Goal: Navigation & Orientation: Find specific page/section

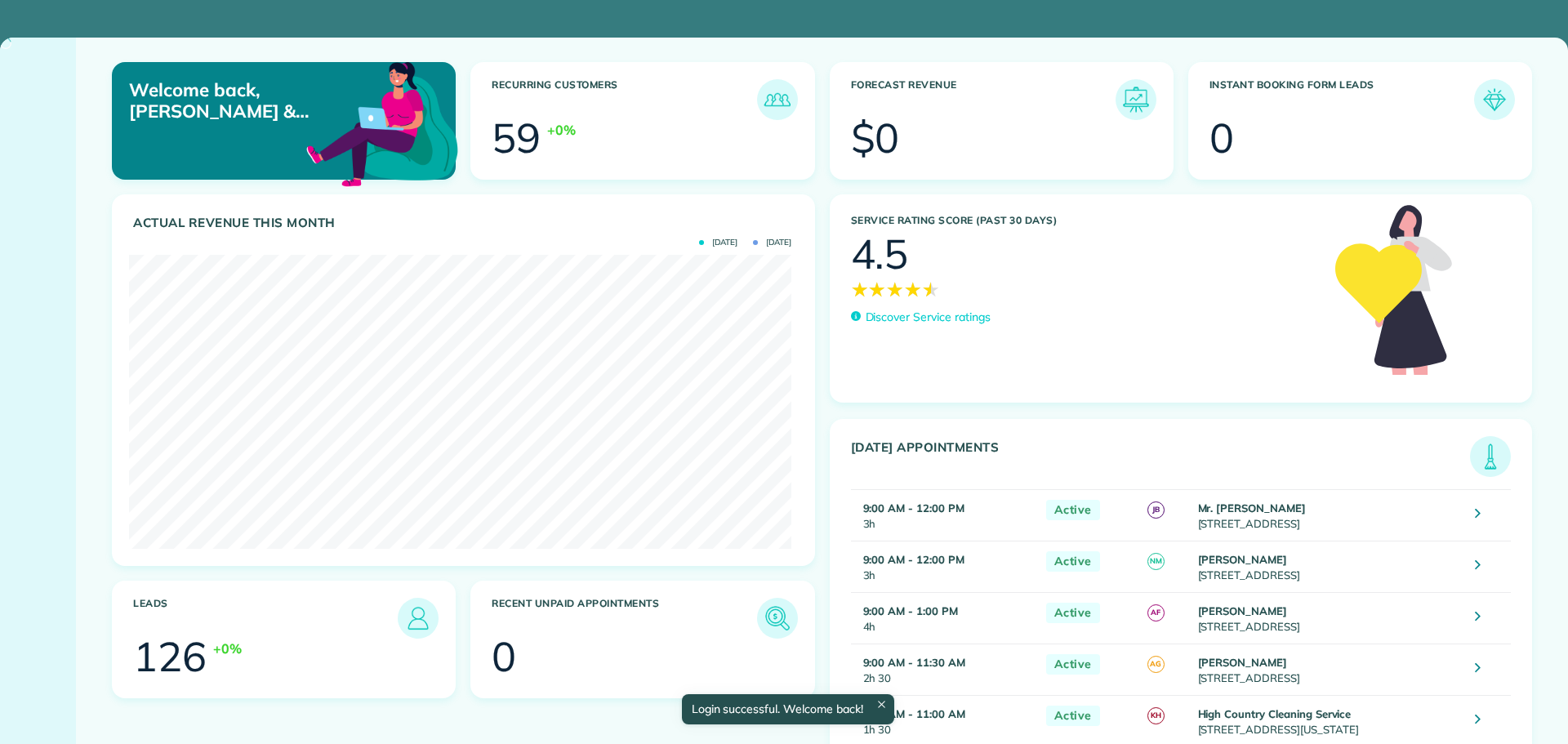
scroll to position [294, 663]
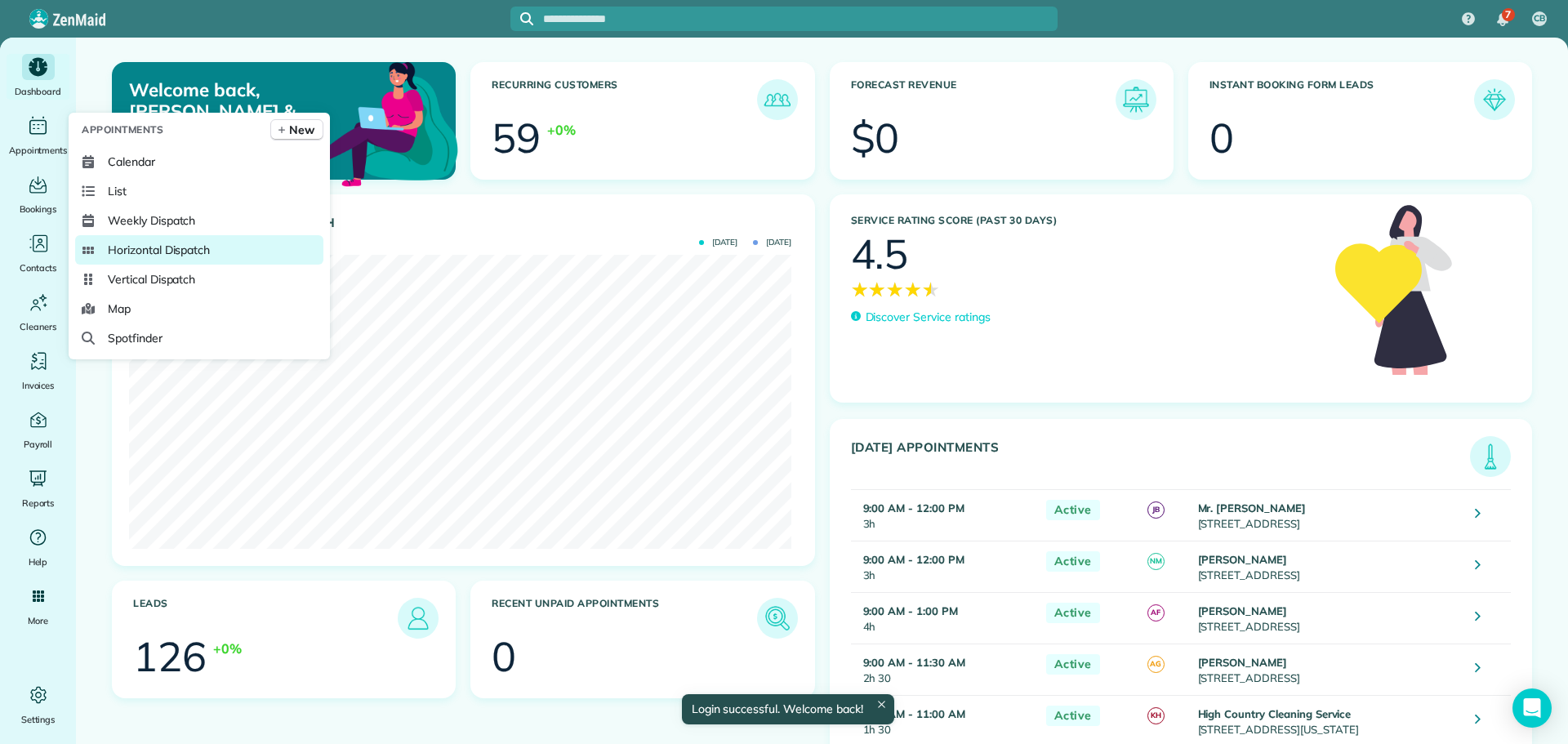
click at [139, 247] on span "Horizontal Dispatch" at bounding box center [159, 250] width 102 height 17
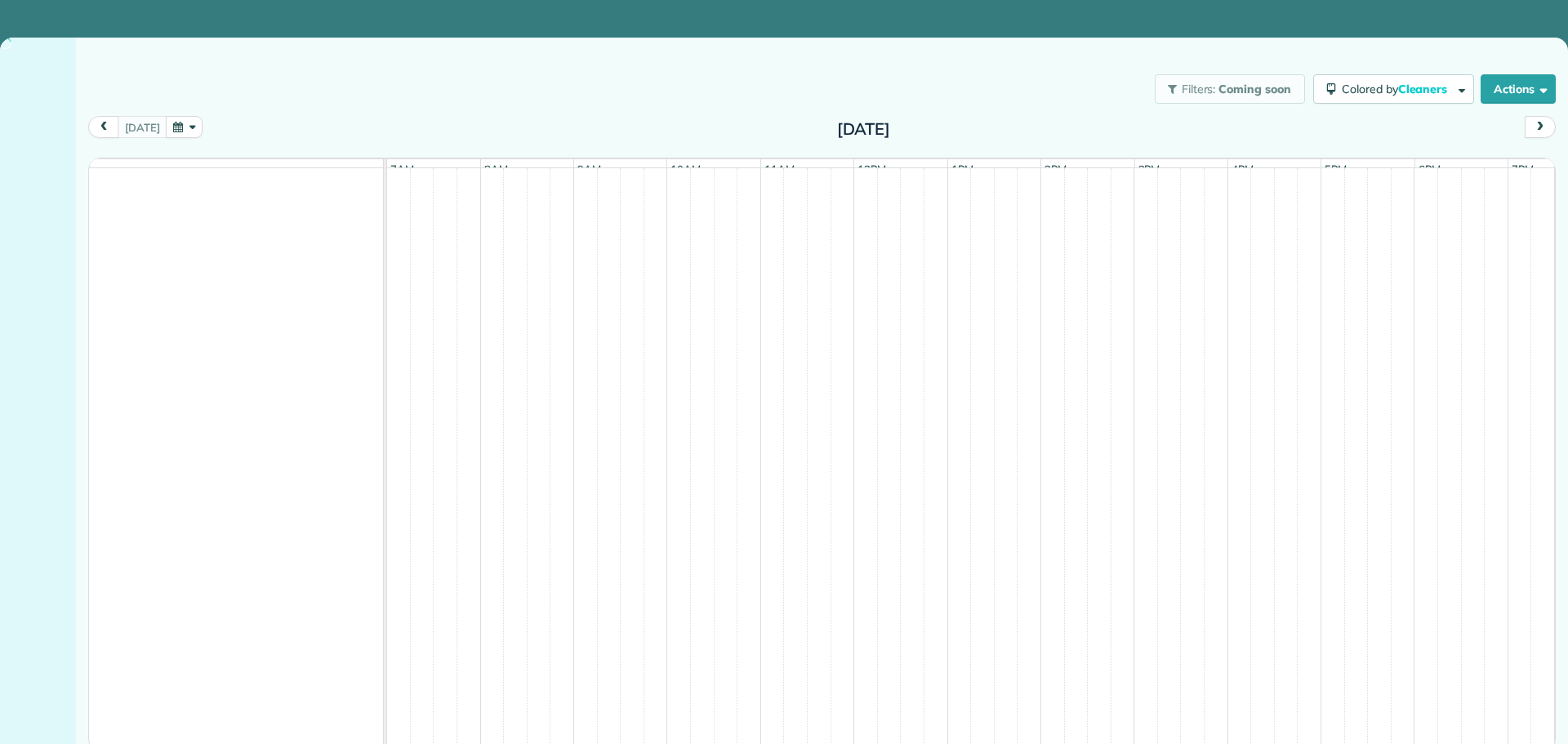
scroll to position [18, 0]
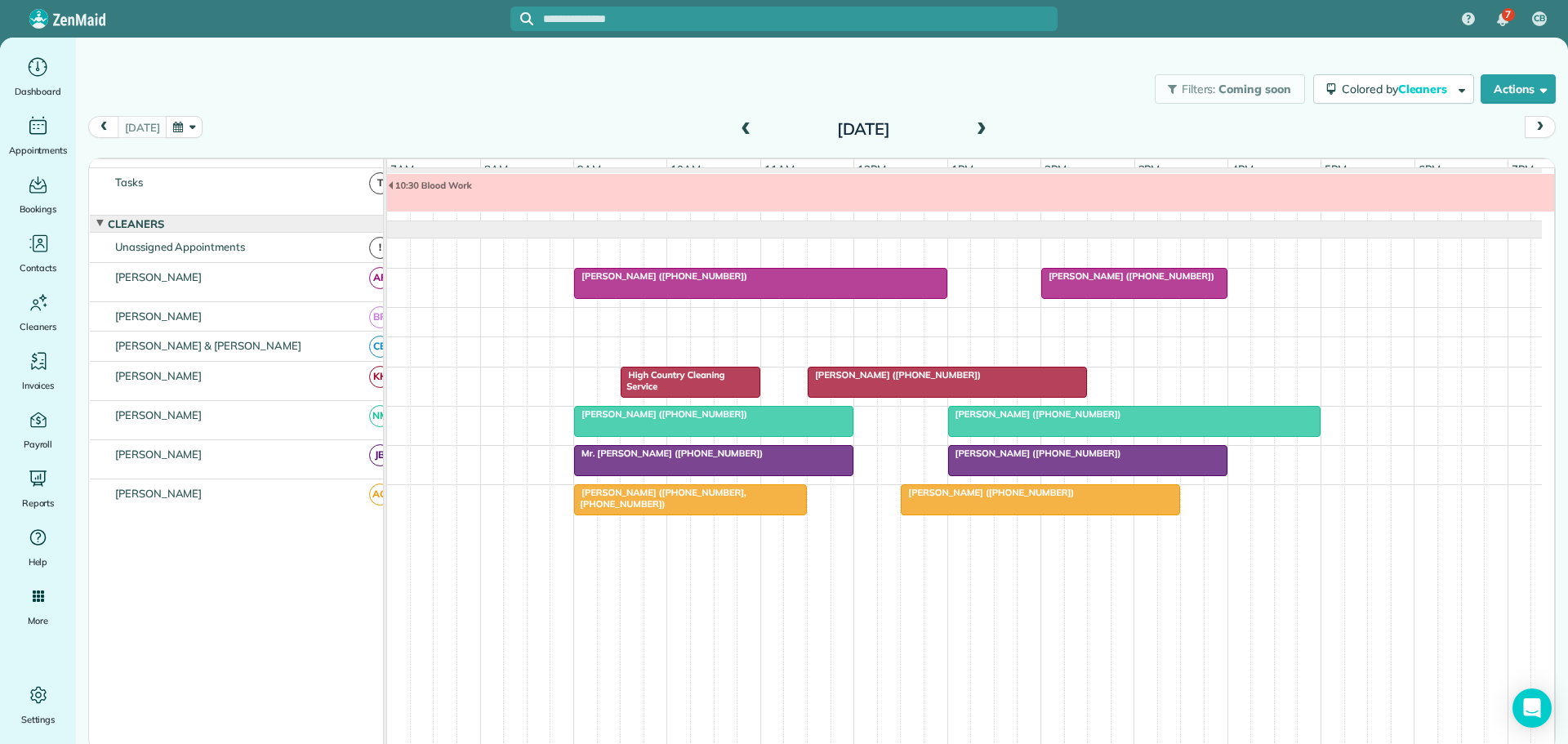
click at [1141, 282] on span "[PERSON_NAME] ([PHONE_NUMBER])" at bounding box center [1128, 276] width 174 height 12
